Goal: Task Accomplishment & Management: Complete application form

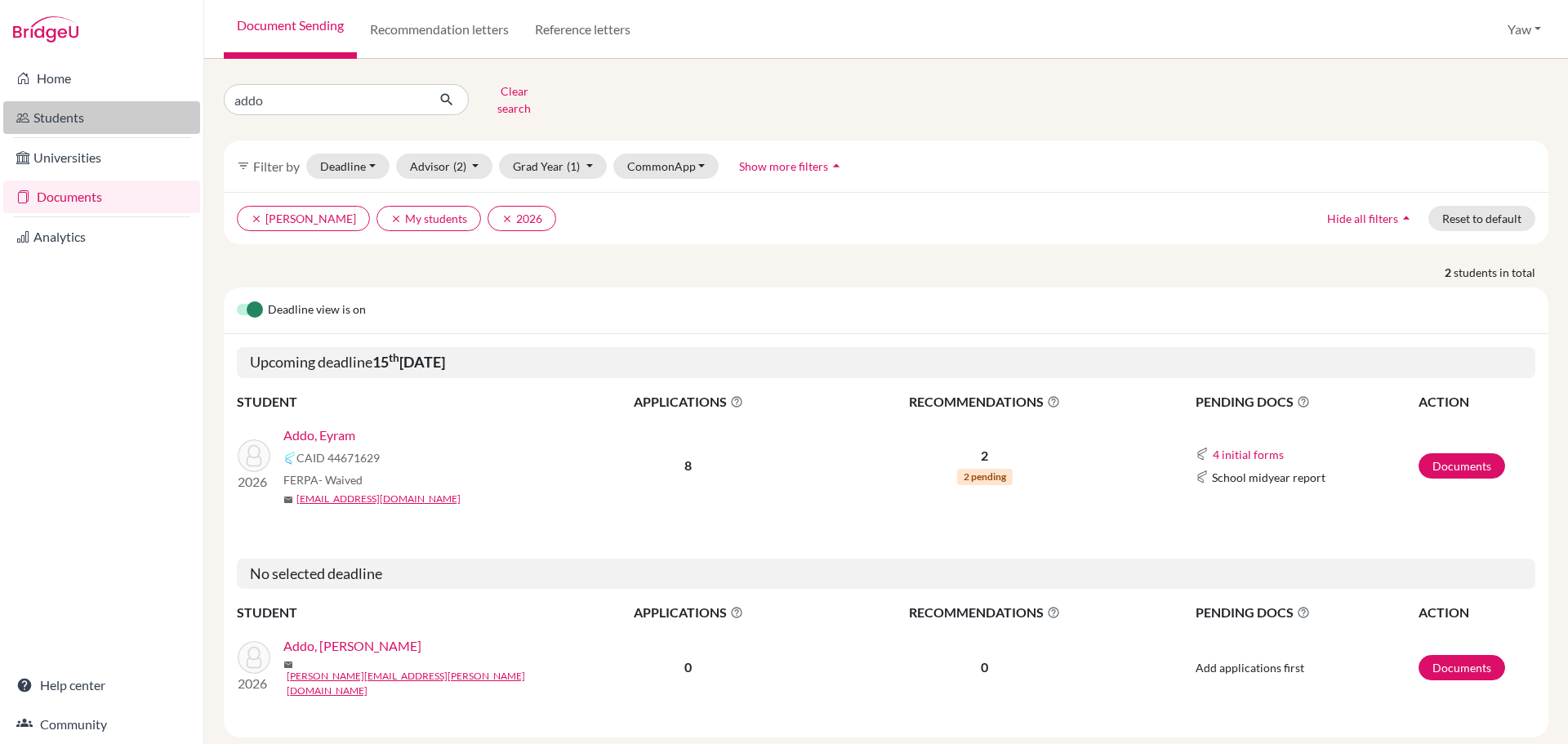
click at [59, 110] on link "Students" at bounding box center [102, 118] width 197 height 33
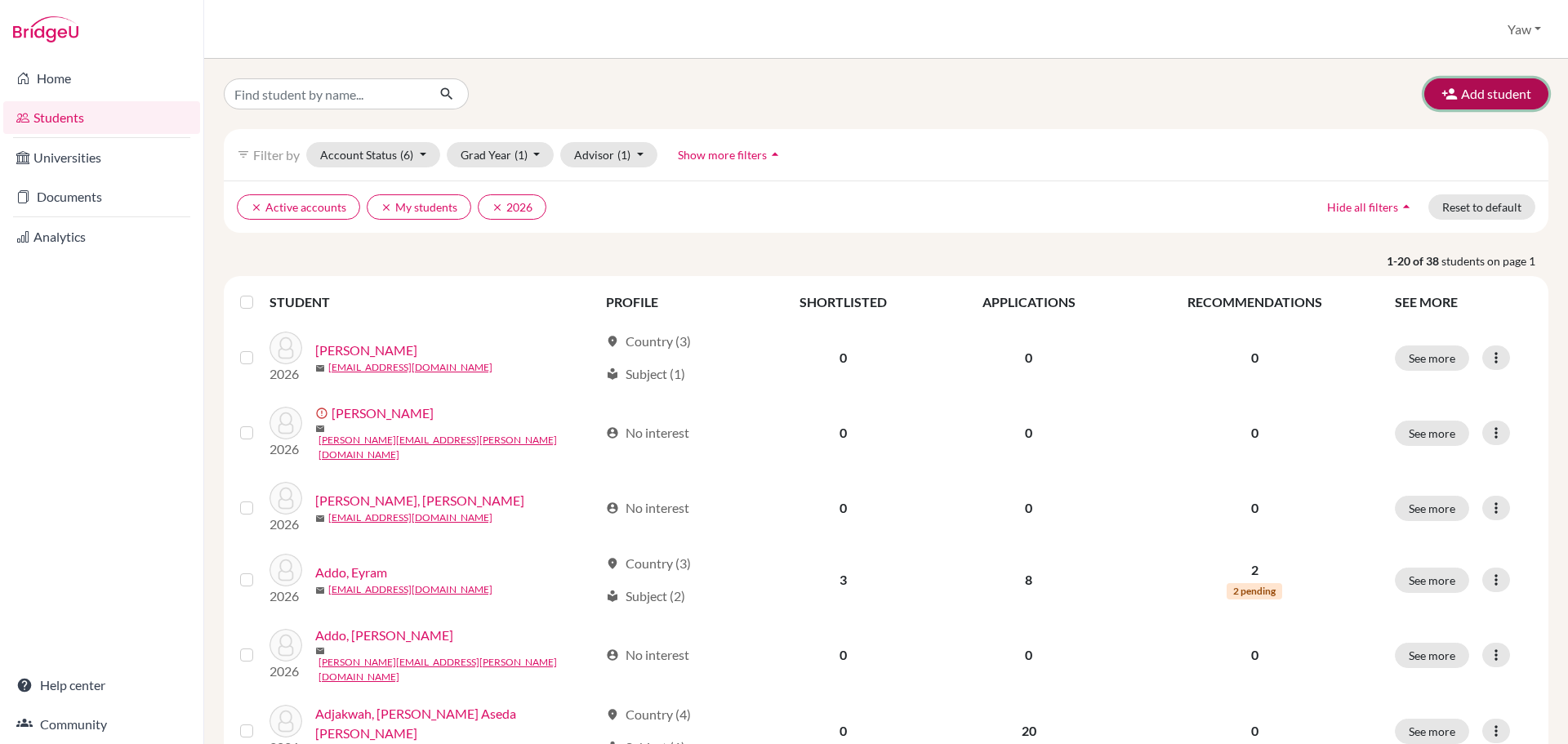
click at [1465, 90] on button "Add student" at bounding box center [1486, 94] width 124 height 31
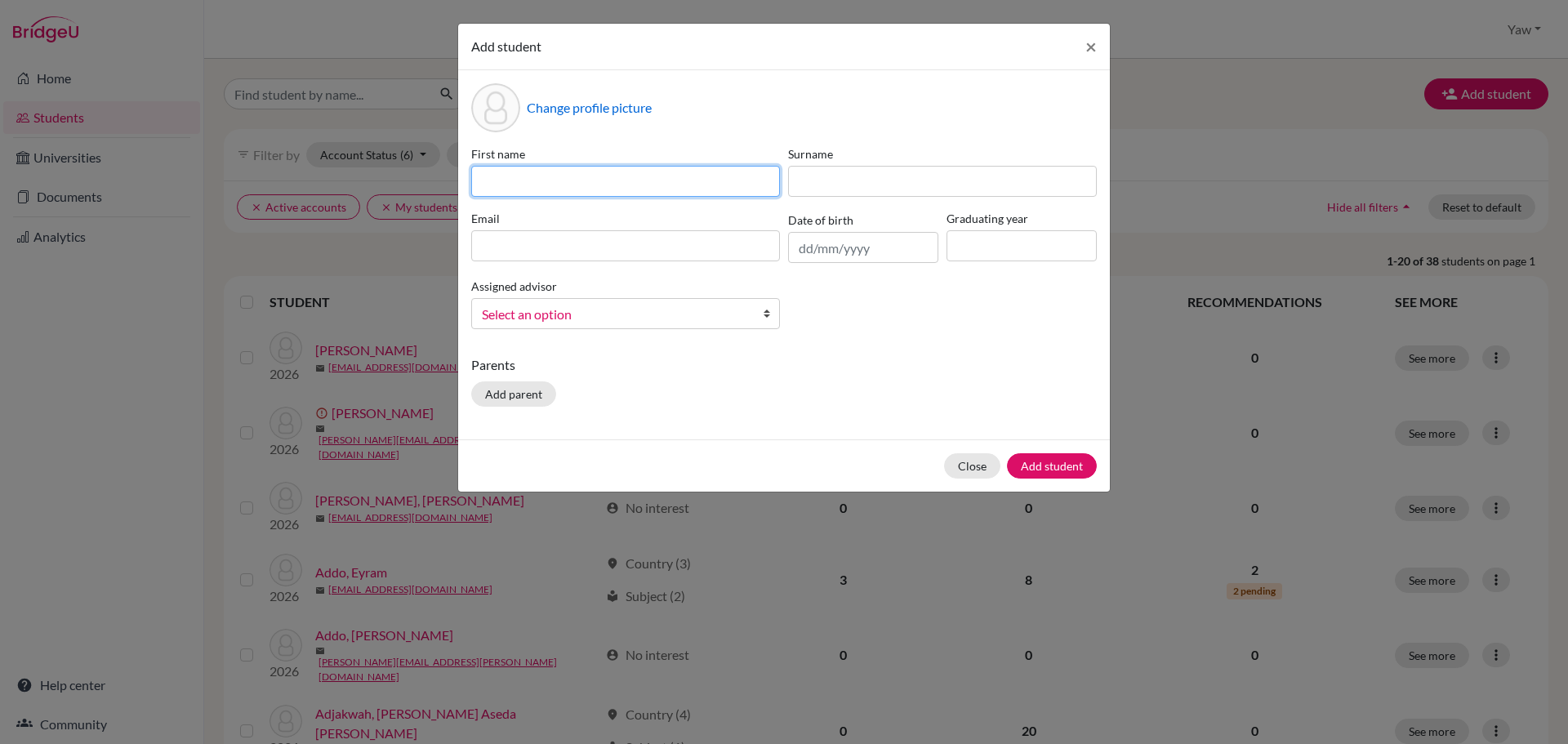
click at [550, 177] on input at bounding box center [625, 181] width 308 height 31
type input "JAD"
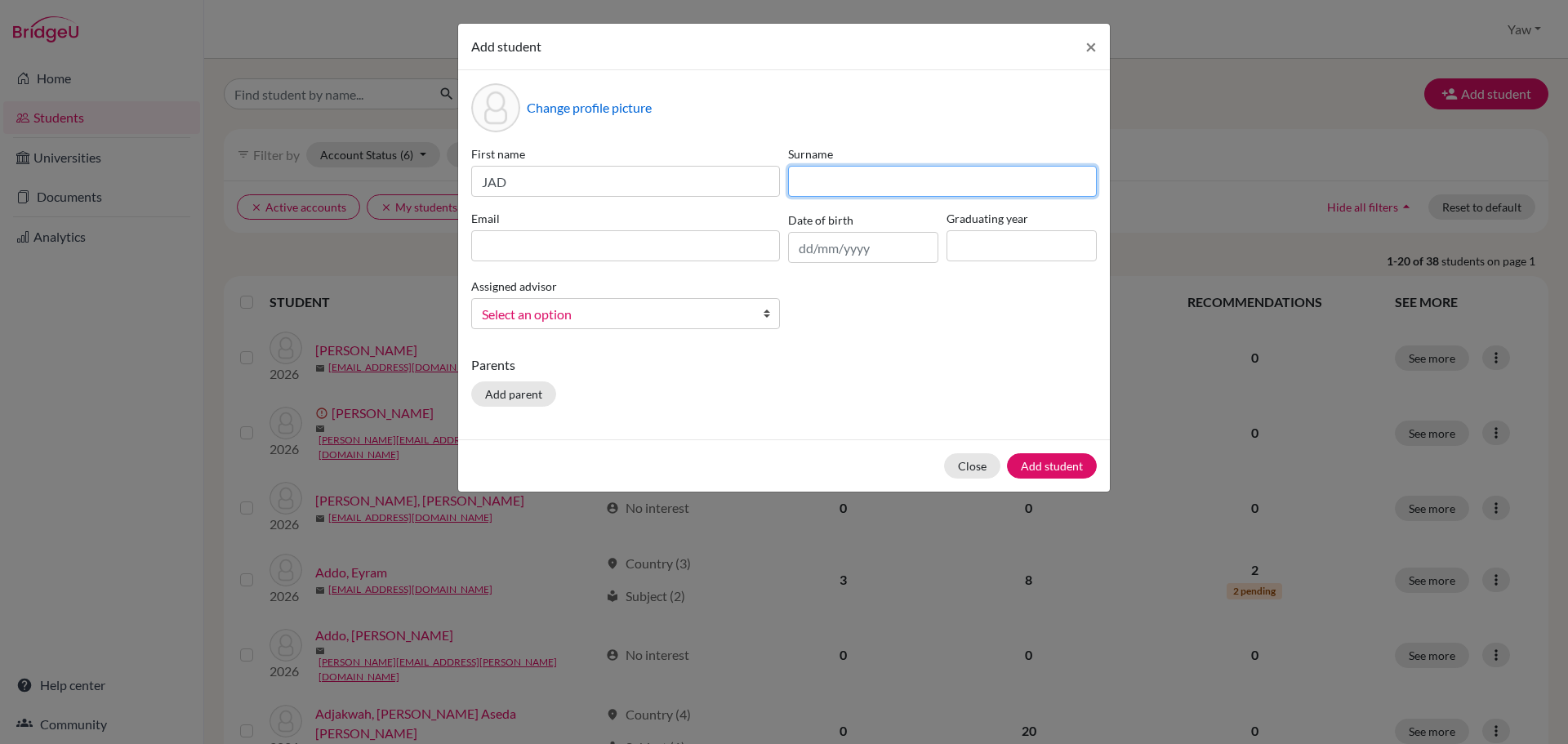
click at [838, 184] on input at bounding box center [942, 181] width 308 height 31
type input "JEBEILE ASANTE"
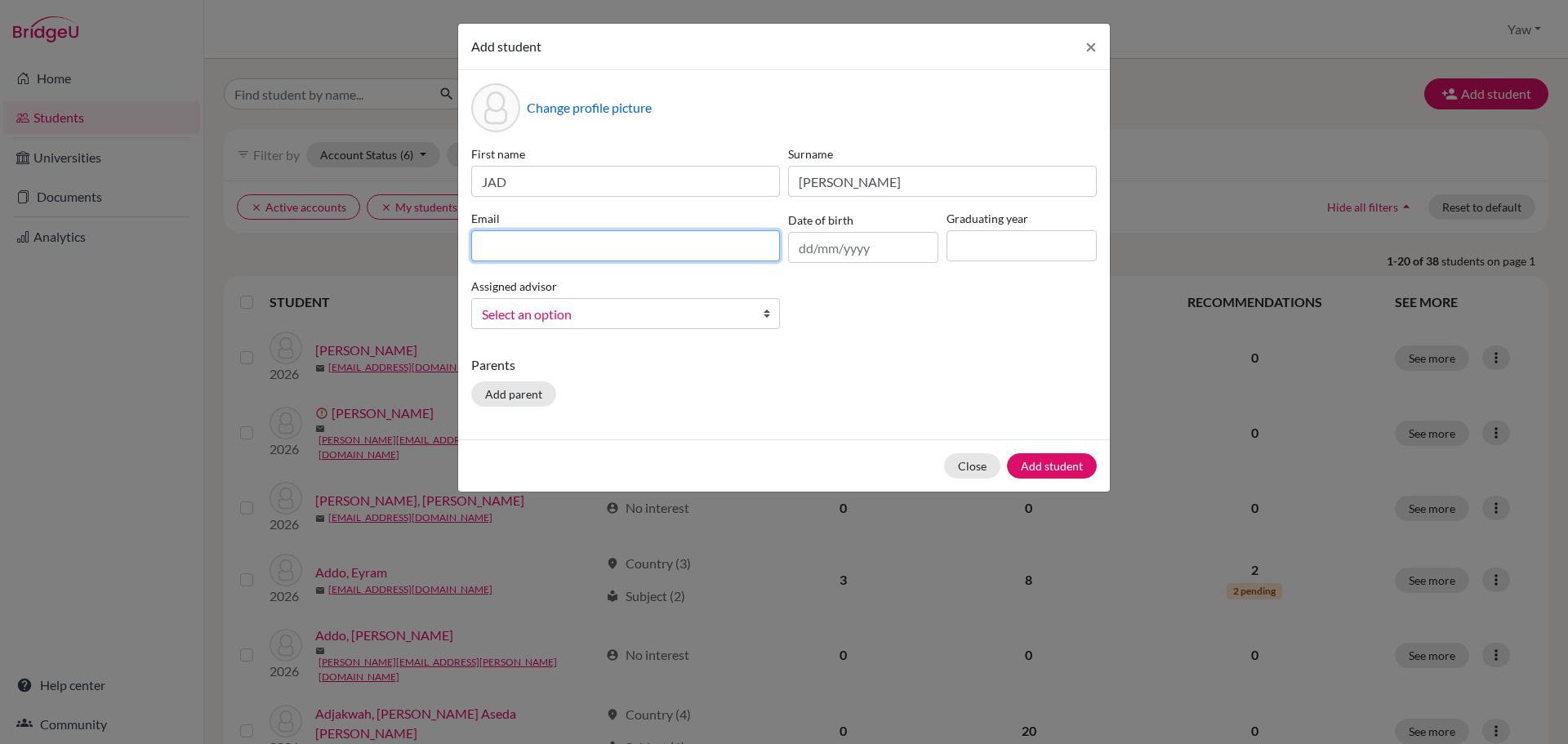
click at [598, 243] on input at bounding box center [625, 246] width 308 height 31
type input "l"
type input "jadjebeile.asante@icsghana.info"
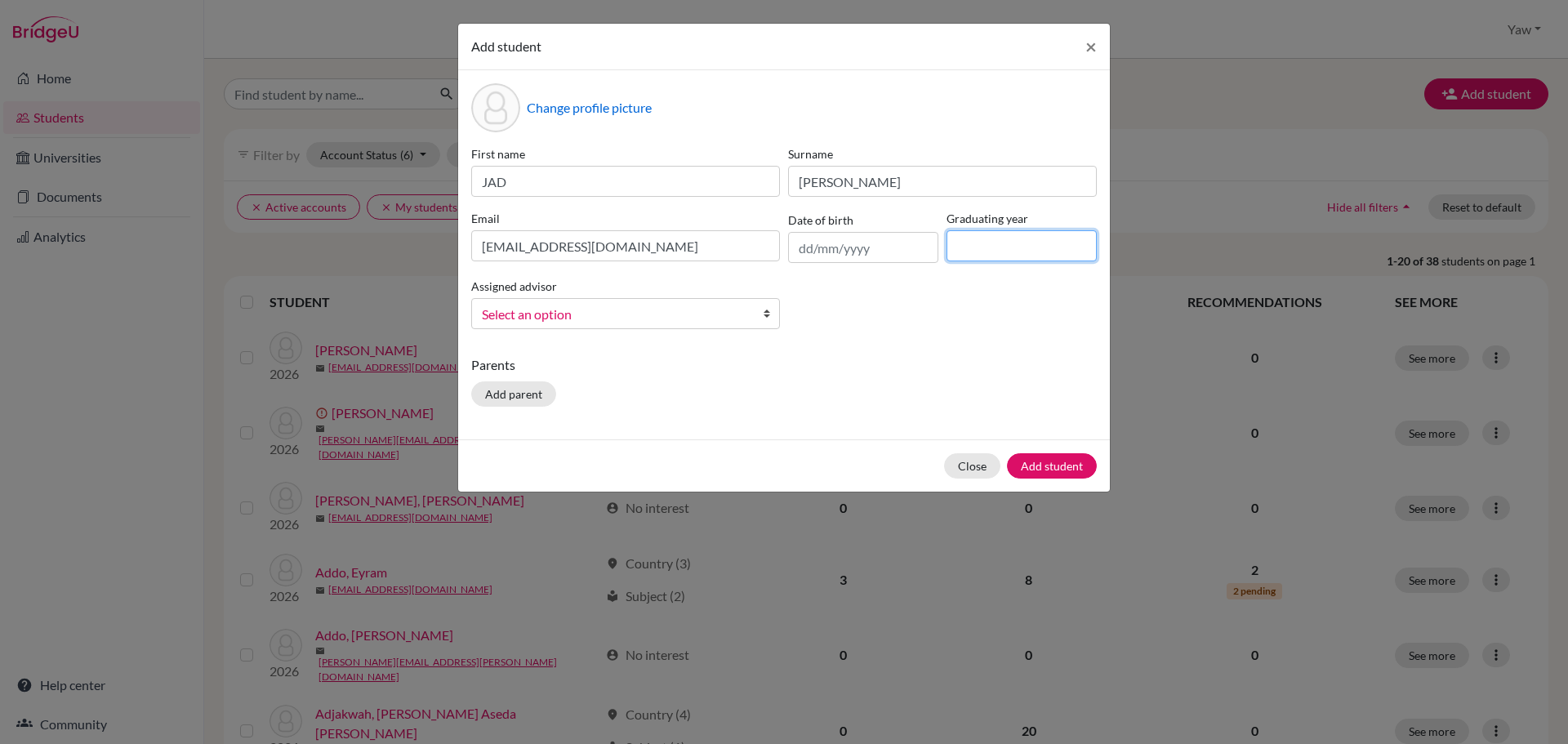
click at [1000, 252] on input at bounding box center [1021, 246] width 150 height 31
type input "2026"
click at [544, 316] on span "Select an option" at bounding box center [615, 314] width 266 height 21
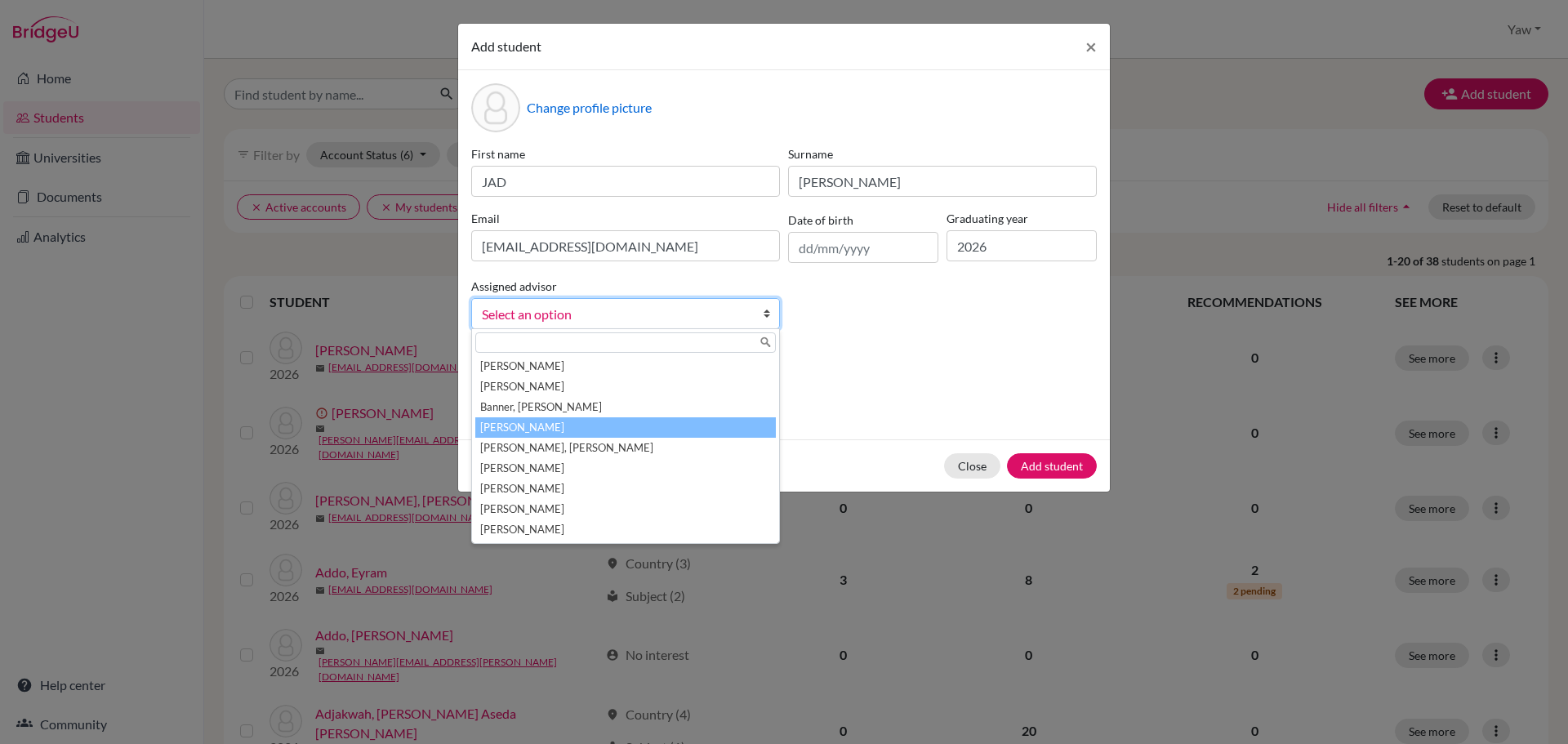
click at [612, 422] on li "Fosu-Korankye, Yaw" at bounding box center [625, 428] width 301 height 20
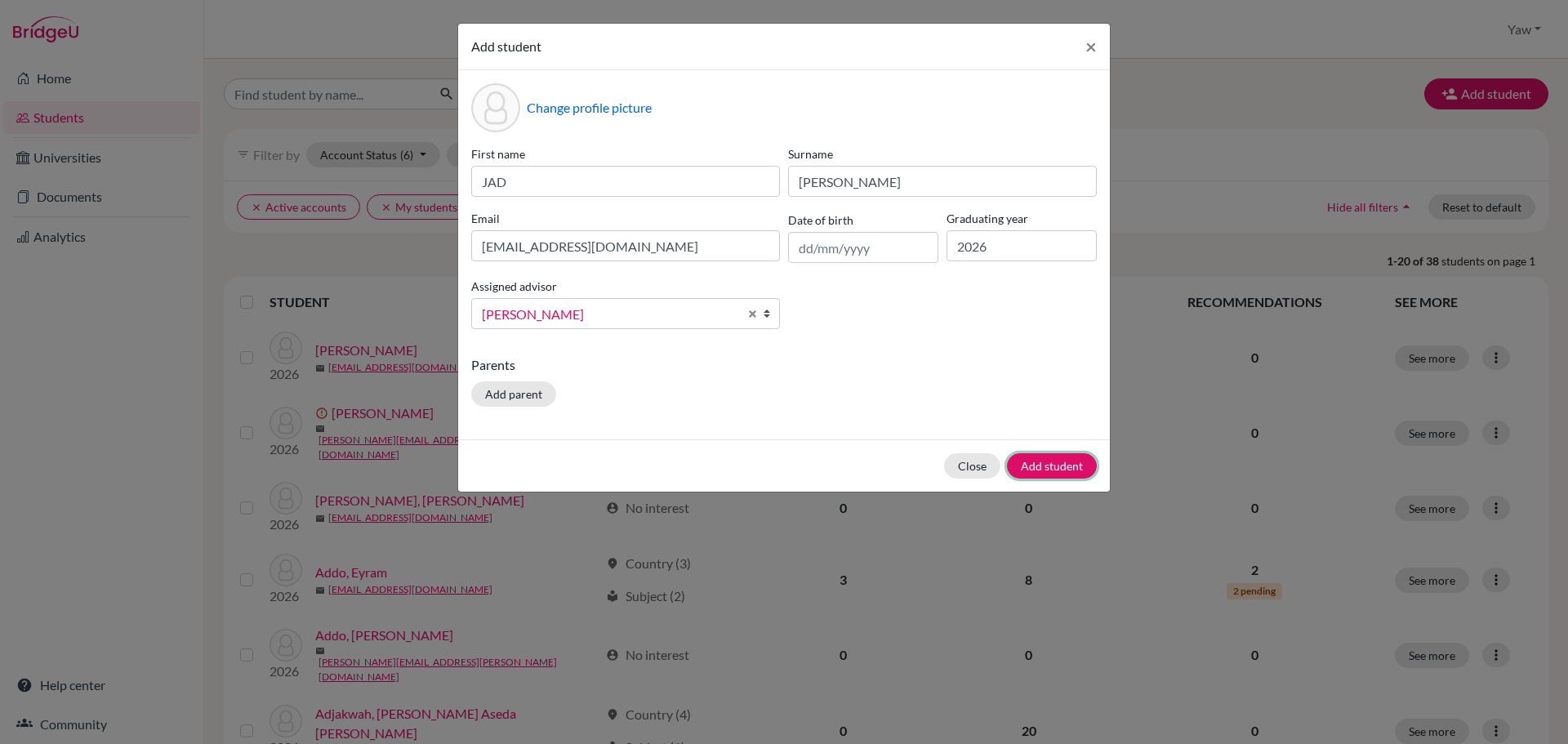
click at [1061, 465] on button "Add student" at bounding box center [1051, 466] width 90 height 25
